Goal: Task Accomplishment & Management: Manage account settings

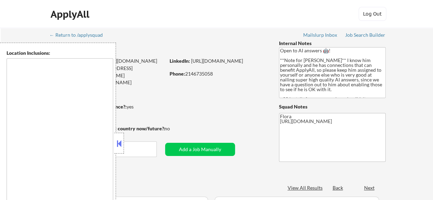
type textarea "[US_STATE], [GEOGRAPHIC_DATA] [GEOGRAPHIC_DATA], [GEOGRAPHIC_DATA] [GEOGRAPHIC_…"
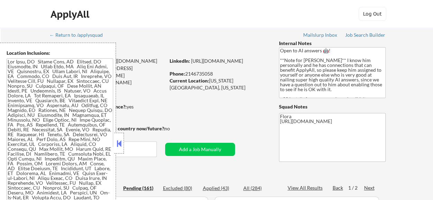
click at [121, 143] on button at bounding box center [119, 143] width 8 height 10
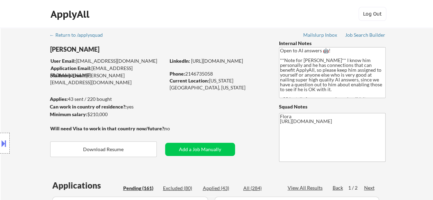
click at [113, 150] on div "Location Inclusions:" at bounding box center [62, 143] width 124 height 201
click at [106, 148] on div "Location Inclusions:" at bounding box center [62, 143] width 124 height 201
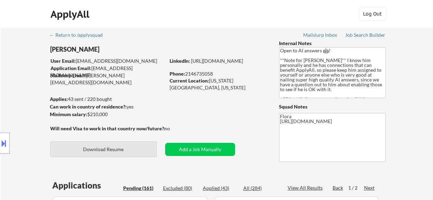
click at [130, 153] on button "Download Resume" at bounding box center [103, 149] width 107 height 16
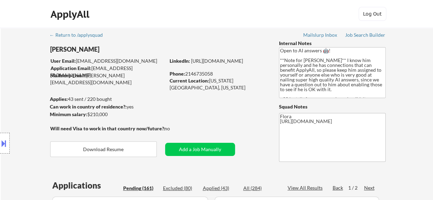
select select ""pending""
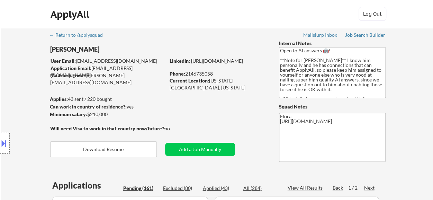
select select ""pending""
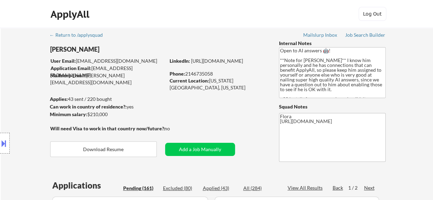
select select ""pending""
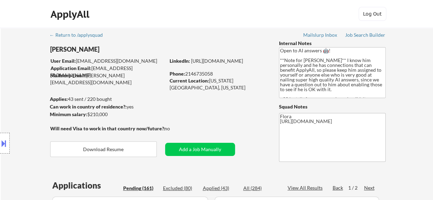
select select ""pending""
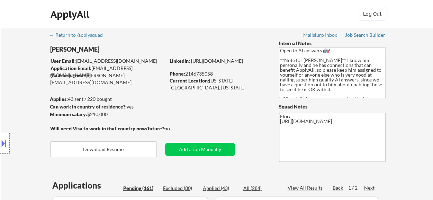
select select ""pending""
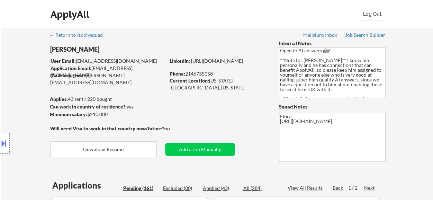
select select ""pending""
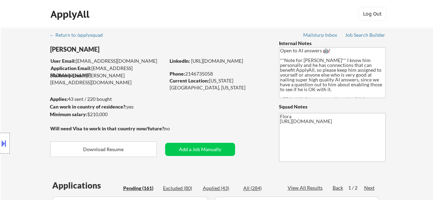
select select ""pending""
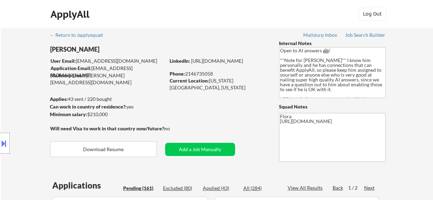
select select ""pending""
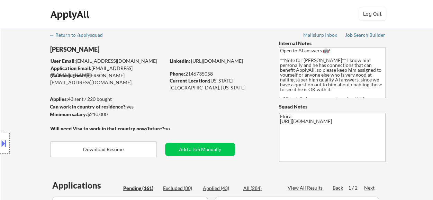
select select ""pending""
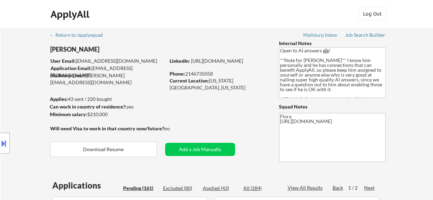
select select ""pending""
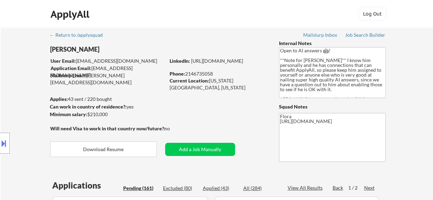
select select ""pending""
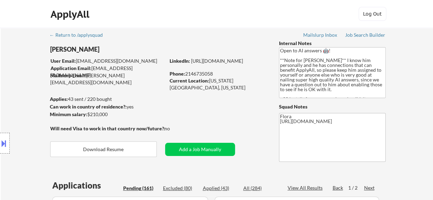
select select ""pending""
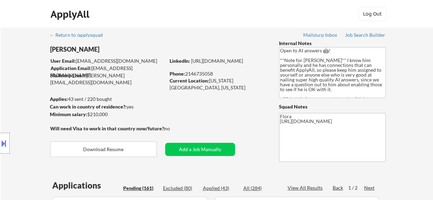
select select ""pending""
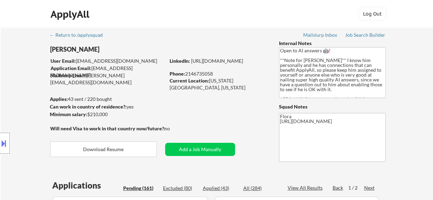
select select ""pending""
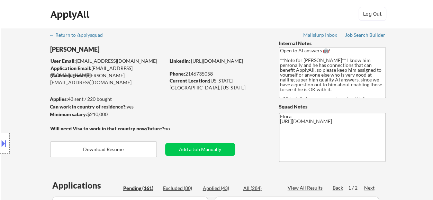
select select ""pending""
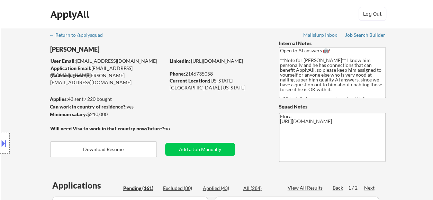
select select ""pending""
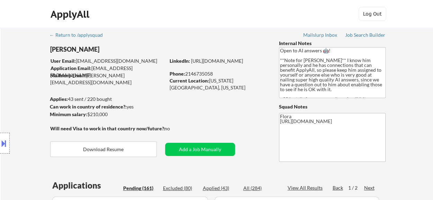
select select ""pending""
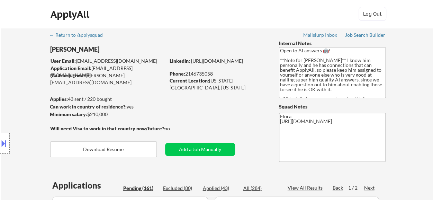
select select ""pending""
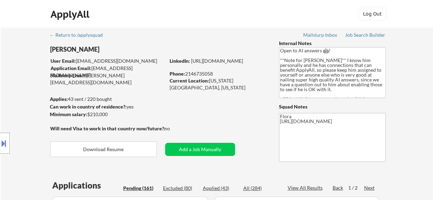
select select ""pending""
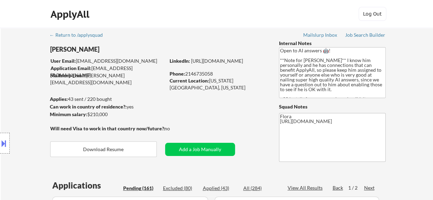
select select ""pending""
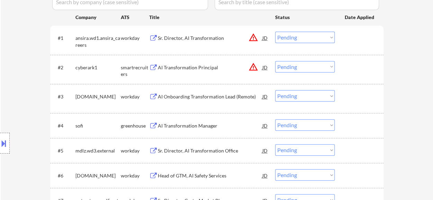
scroll to position [208, 0]
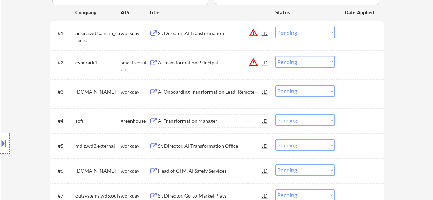
click at [190, 122] on div "AI Transformation Manager" at bounding box center [210, 120] width 105 height 7
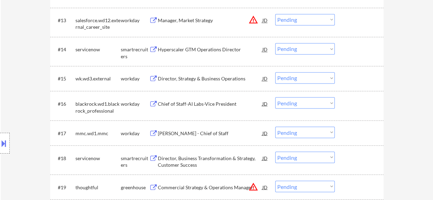
scroll to position [589, 0]
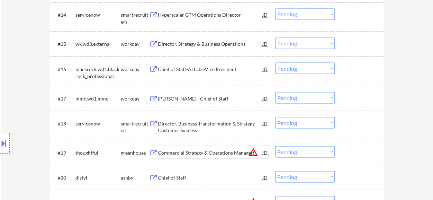
click at [188, 153] on div "Commercial Strategy & Operations Manager" at bounding box center [210, 152] width 105 height 7
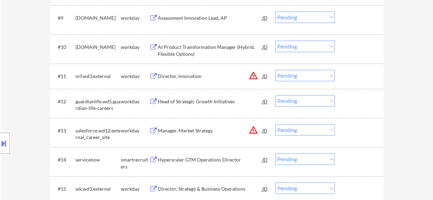
scroll to position [312, 0]
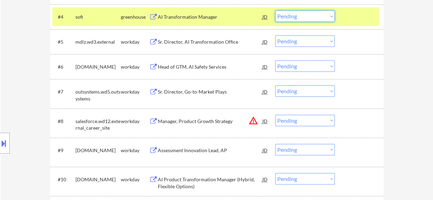
click at [302, 14] on select "Choose an option... Pending Applied Excluded (Questions) Excluded (Expired) Exc…" at bounding box center [305, 15] width 60 height 11
click at [275, 10] on select "Choose an option... Pending Applied Excluded (Questions) Excluded (Expired) Exc…" at bounding box center [305, 15] width 60 height 11
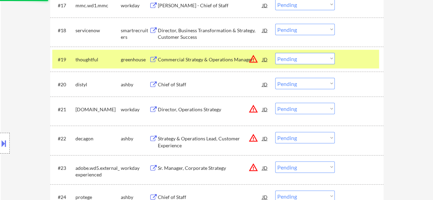
scroll to position [693, 0]
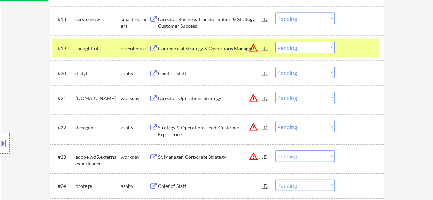
select select ""pending""
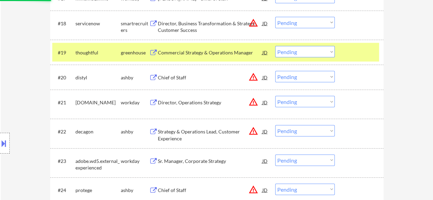
click at [155, 75] on button at bounding box center [153, 77] width 9 height 7
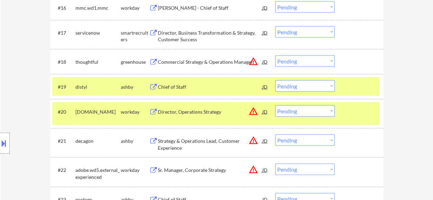
scroll to position [589, 0]
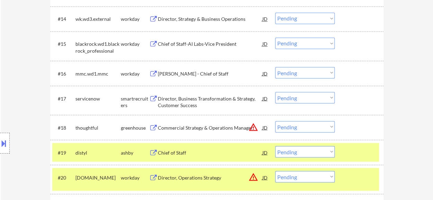
click at [307, 127] on select "Choose an option... Pending Applied Excluded (Questions) Excluded (Expired) Exc…" at bounding box center [305, 126] width 60 height 11
click at [275, 121] on select "Choose an option... Pending Applied Excluded (Questions) Excluded (Expired) Exc…" at bounding box center [305, 126] width 60 height 11
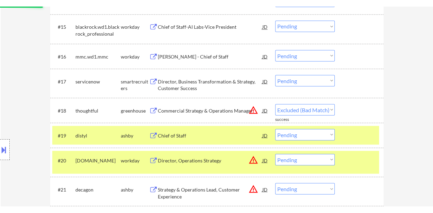
scroll to position [623, 0]
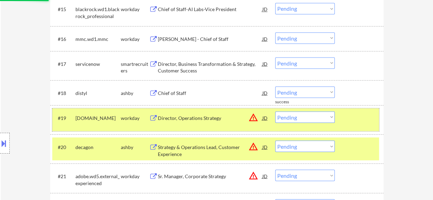
click at [354, 114] on div at bounding box center [360, 117] width 30 height 12
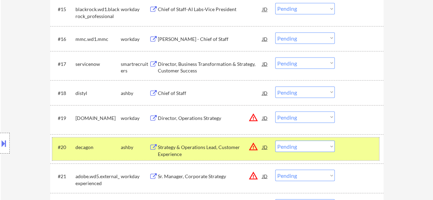
drag, startPoint x: 348, startPoint y: 146, endPoint x: 326, endPoint y: 134, distance: 25.1
click at [347, 146] on div at bounding box center [360, 146] width 30 height 12
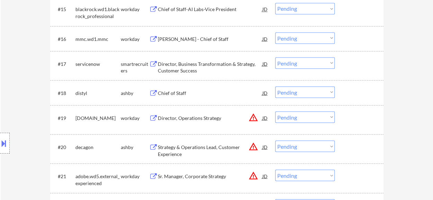
click at [181, 95] on div "Chief of Staff" at bounding box center [210, 92] width 105 height 7
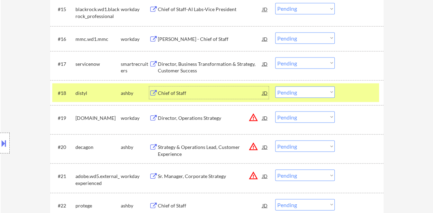
click at [310, 92] on select "Choose an option... Pending Applied Excluded (Questions) Excluded (Expired) Exc…" at bounding box center [305, 91] width 60 height 11
click at [275, 86] on select "Choose an option... Pending Applied Excluded (Questions) Excluded (Expired) Exc…" at bounding box center [305, 91] width 60 height 11
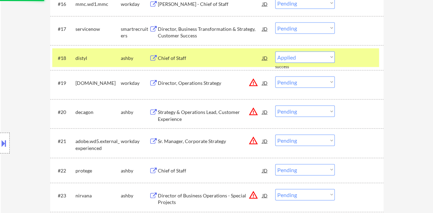
click at [171, 110] on div "Strategy & Operations Lead, Customer Experience" at bounding box center [210, 116] width 105 height 14
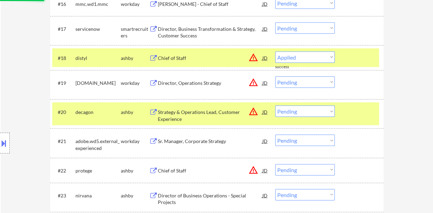
select select ""pending""
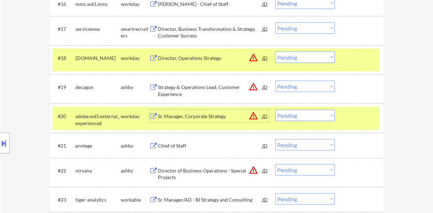
click at [359, 115] on div at bounding box center [360, 116] width 30 height 12
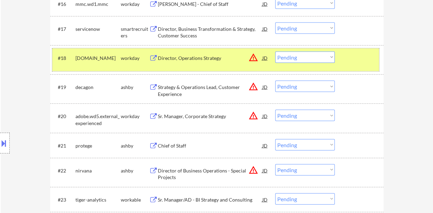
click at [350, 62] on div at bounding box center [360, 58] width 30 height 12
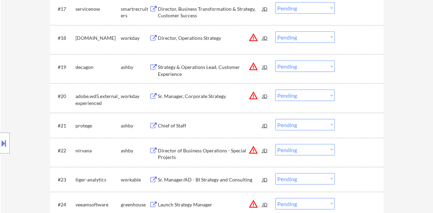
scroll to position [693, 0]
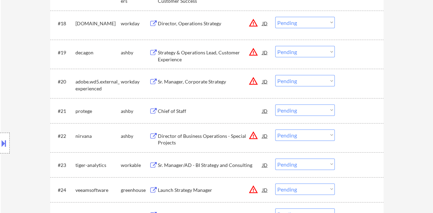
click at [181, 57] on div "Strategy & Operations Lead, Customer Experience" at bounding box center [210, 56] width 105 height 14
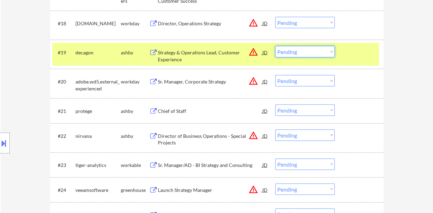
click at [307, 52] on select "Choose an option... Pending Applied Excluded (Questions) Excluded (Expired) Exc…" at bounding box center [305, 51] width 60 height 11
click at [275, 46] on select "Choose an option... Pending Applied Excluded (Questions) Excluded (Expired) Exc…" at bounding box center [305, 51] width 60 height 11
select select ""pending""
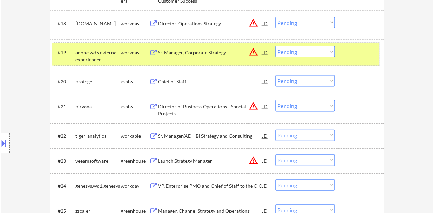
click at [354, 50] on div at bounding box center [360, 52] width 30 height 12
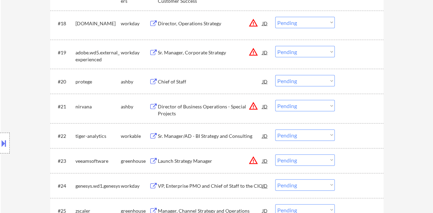
click at [169, 80] on div "Chief of Staff" at bounding box center [210, 81] width 105 height 7
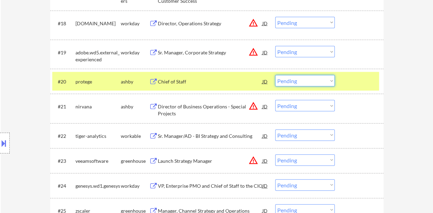
click at [292, 81] on select "Choose an option... Pending Applied Excluded (Questions) Excluded (Expired) Exc…" at bounding box center [305, 80] width 60 height 11
click at [275, 75] on select "Choose an option... Pending Applied Excluded (Questions) Excluded (Expired) Exc…" at bounding box center [305, 80] width 60 height 11
select select ""pending""
